Goal: Task Accomplishment & Management: Use online tool/utility

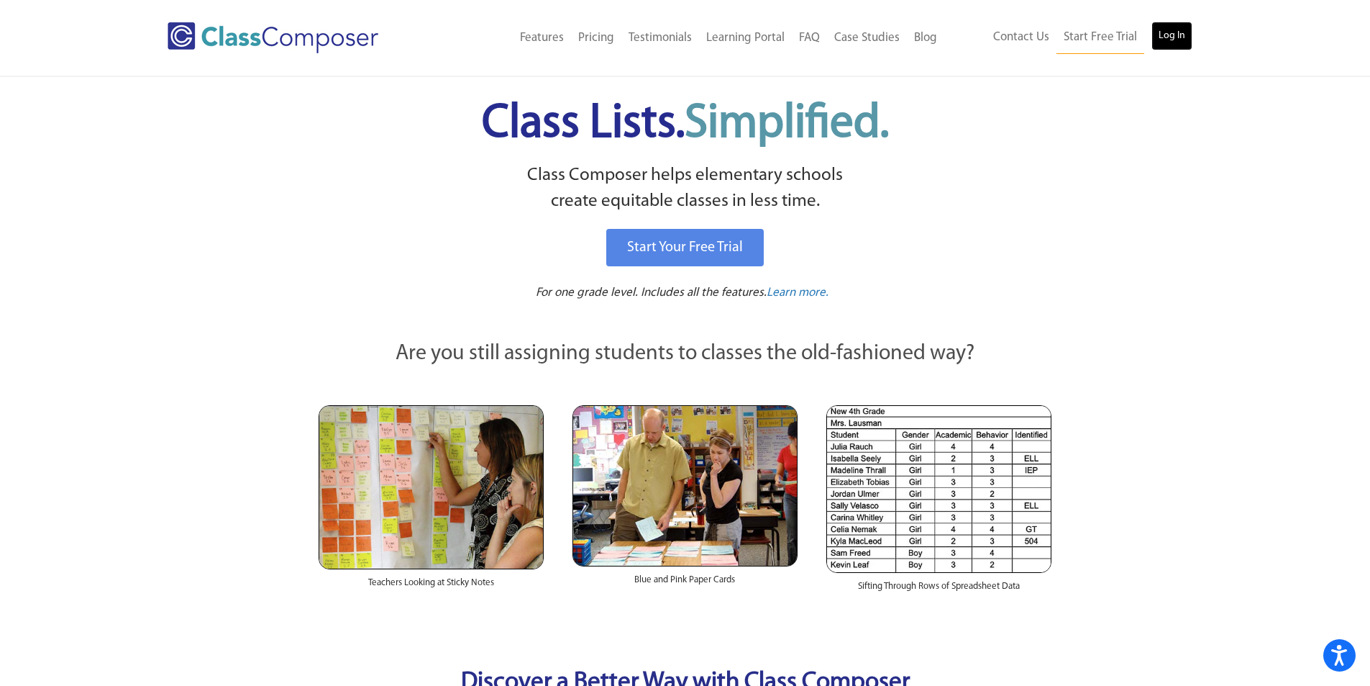
click at [1183, 39] on link "Log In" at bounding box center [1172, 36] width 41 height 29
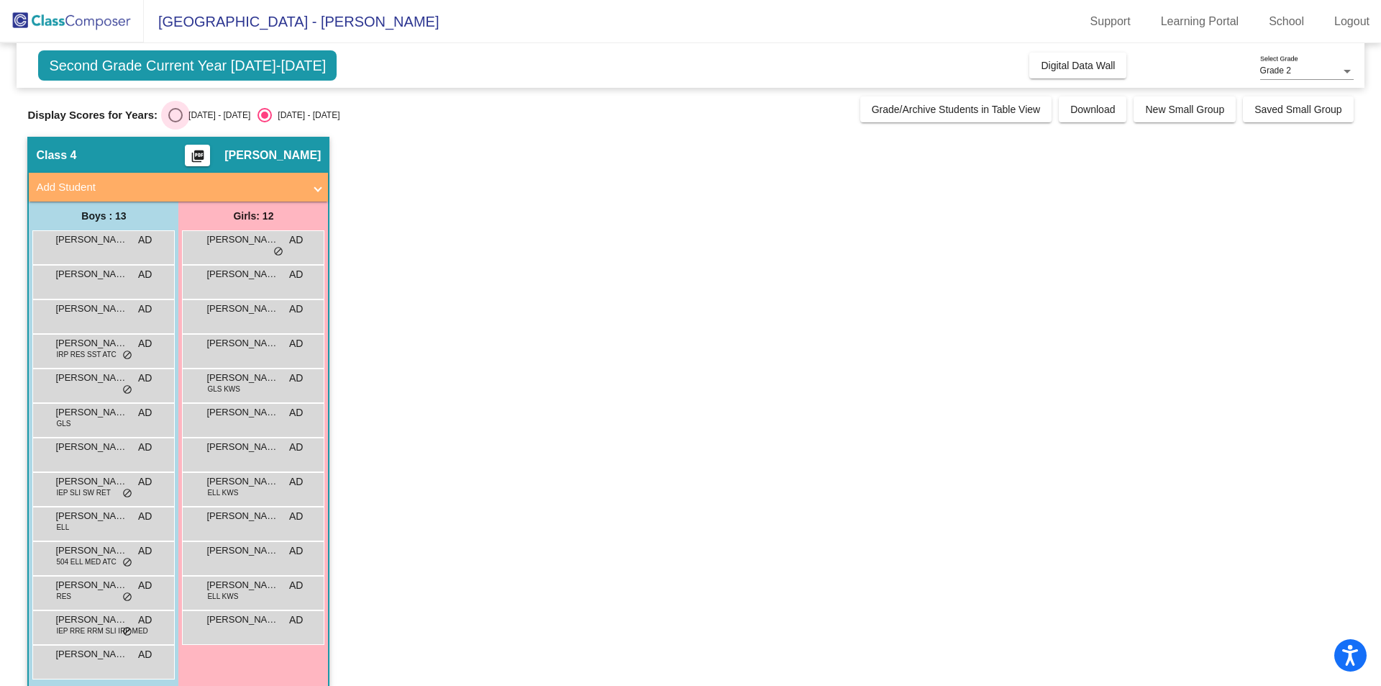
click at [173, 112] on div "Select an option" at bounding box center [175, 115] width 14 height 14
click at [175, 122] on input "2024 - 2025" at bounding box center [175, 122] width 1 height 1
radio input "true"
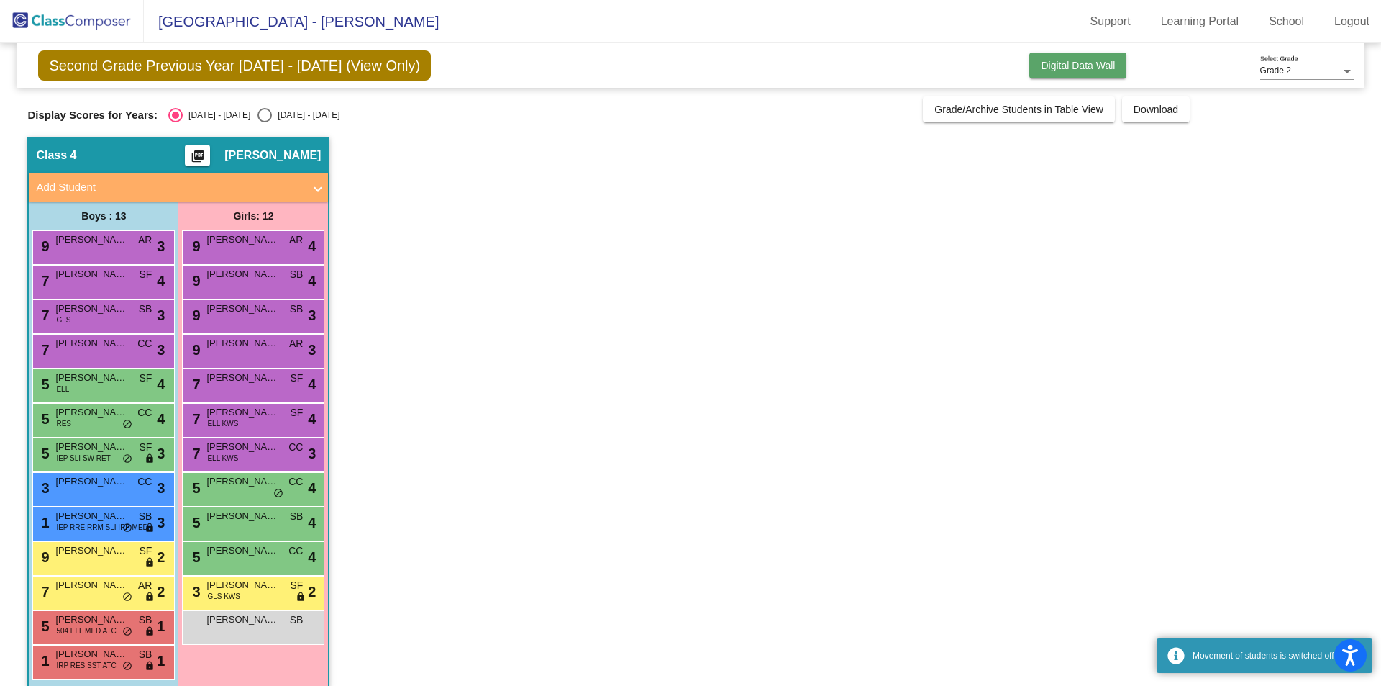
click at [1063, 58] on button "Digital Data Wall" at bounding box center [1077, 66] width 97 height 26
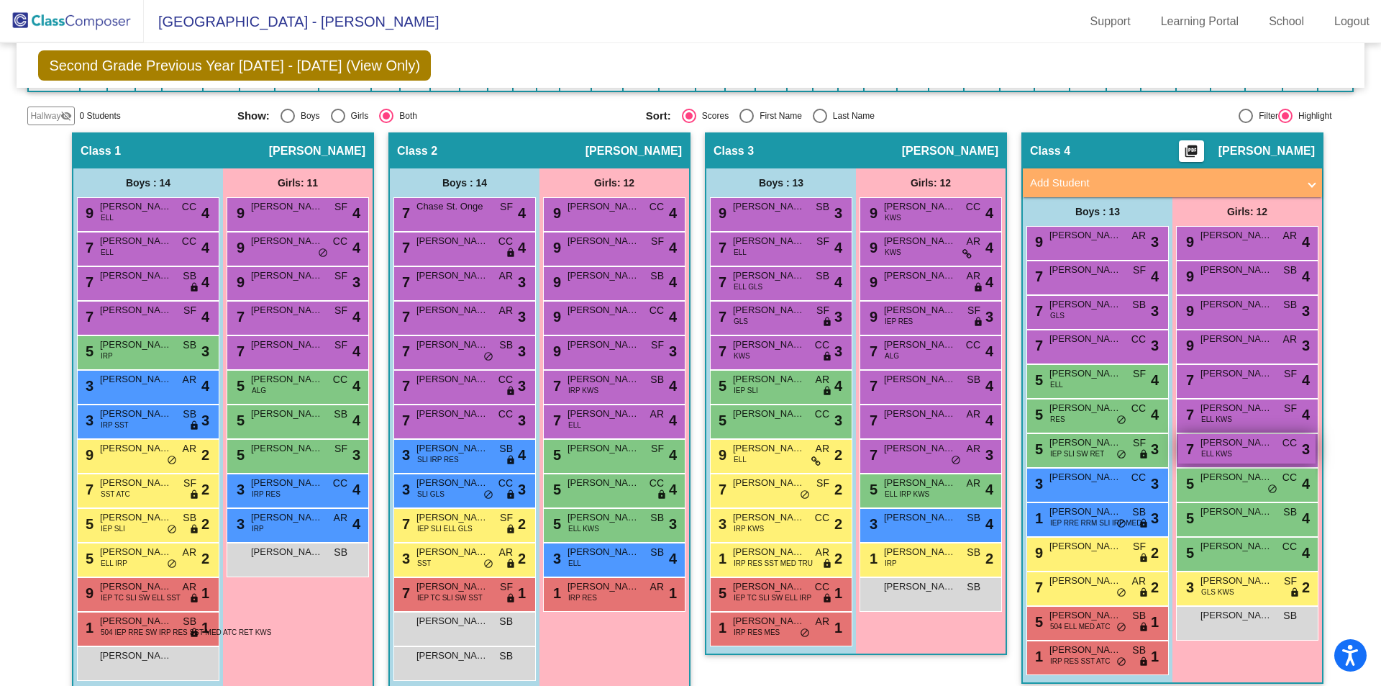
scroll to position [252, 0]
